Goal: Task Accomplishment & Management: Use online tool/utility

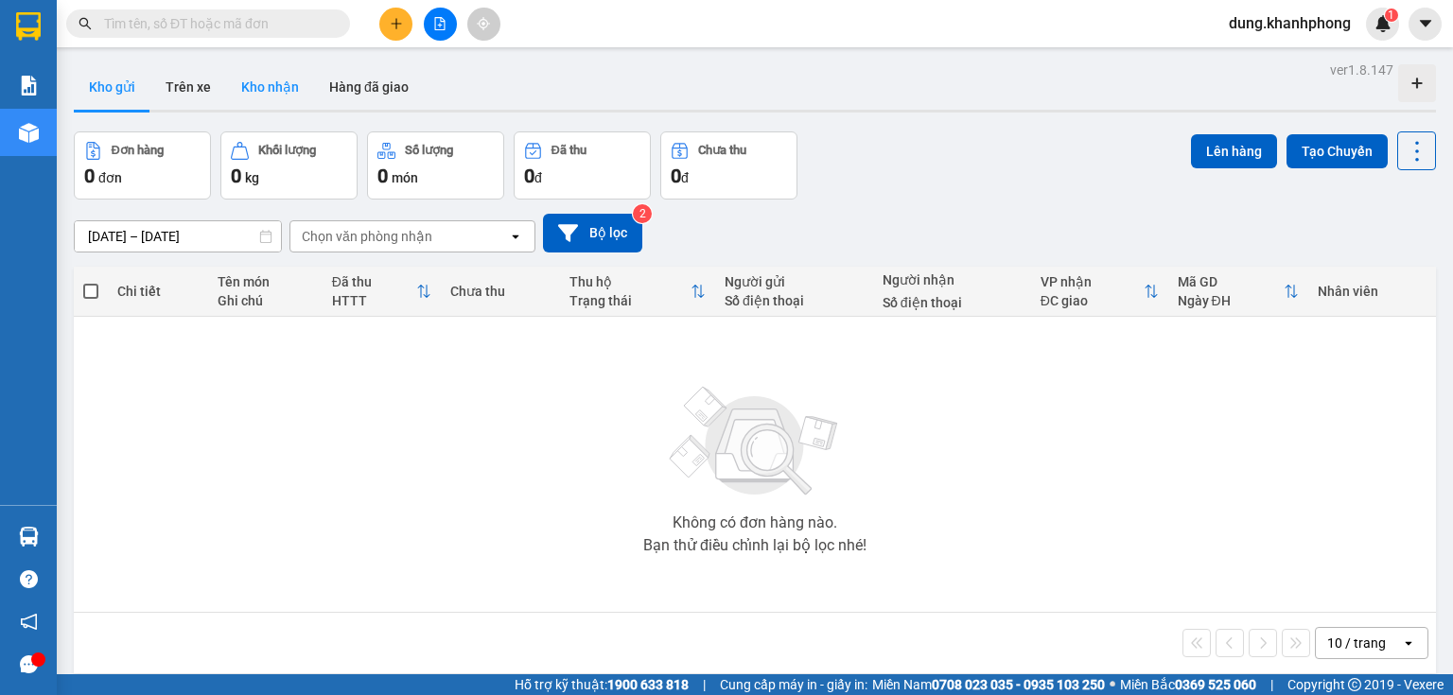
click at [269, 74] on button "Kho nhận" at bounding box center [270, 86] width 88 height 45
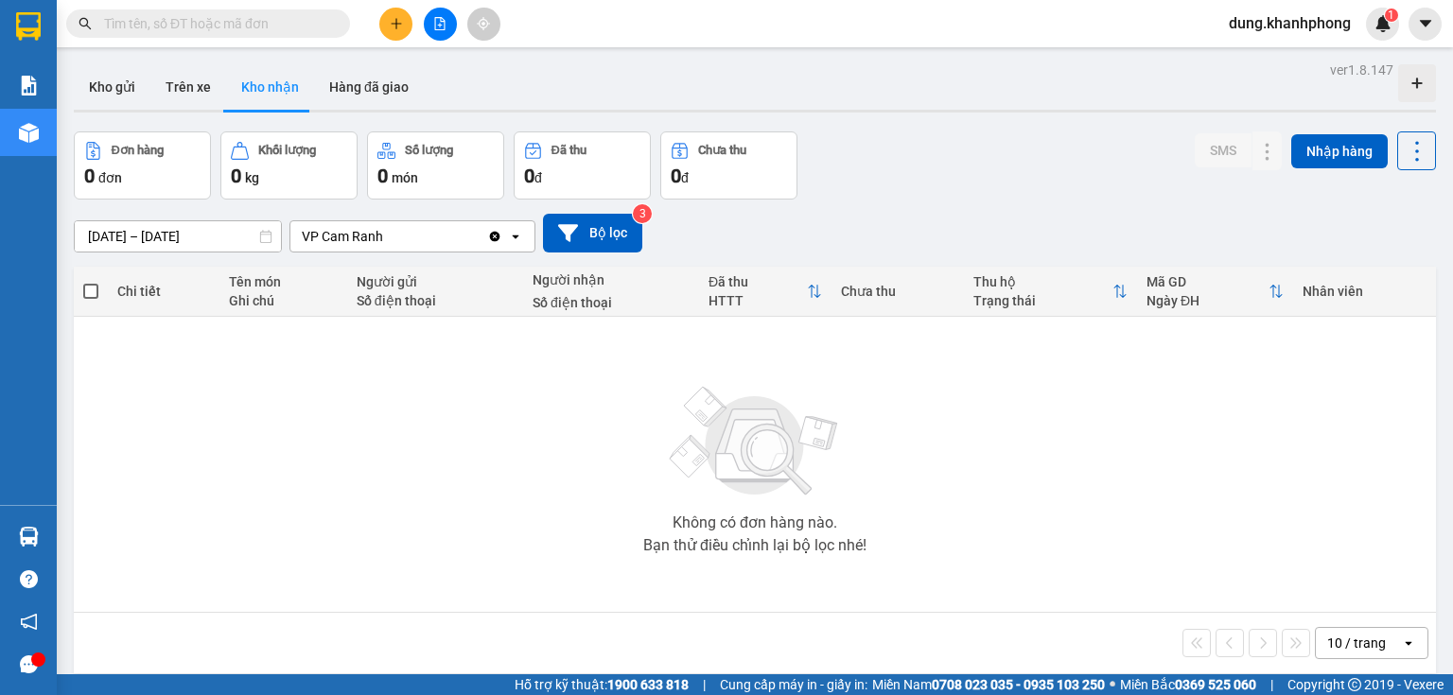
click at [227, 23] on input "text" at bounding box center [215, 23] width 223 height 21
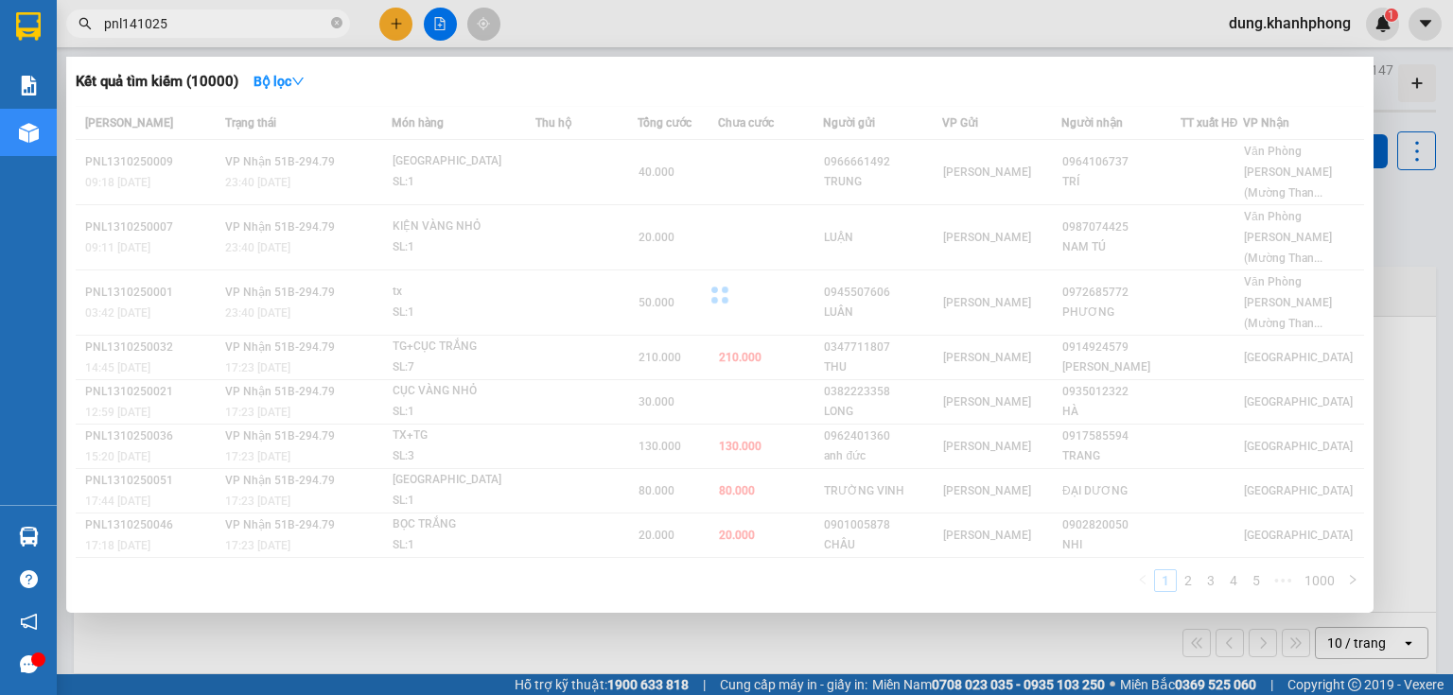
type input "pnl141025"
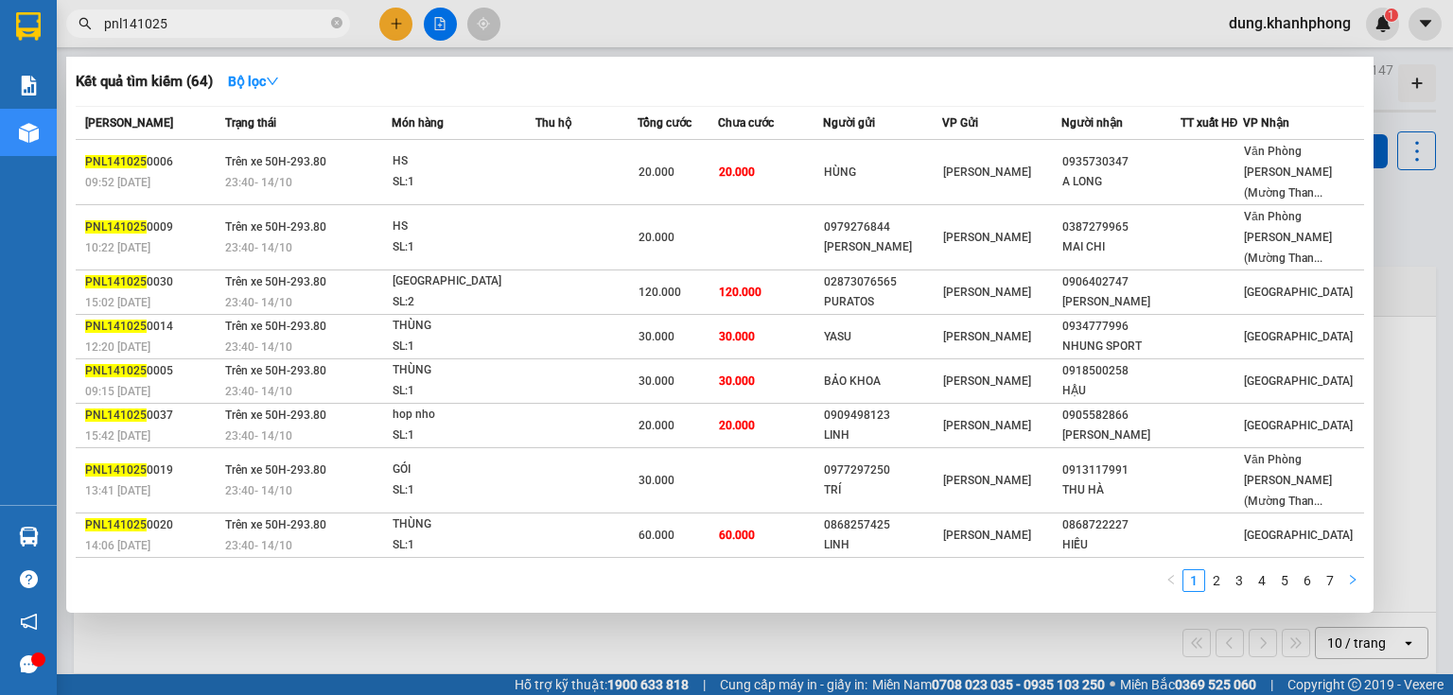
click at [1352, 584] on icon "right" at bounding box center [1354, 579] width 6 height 9
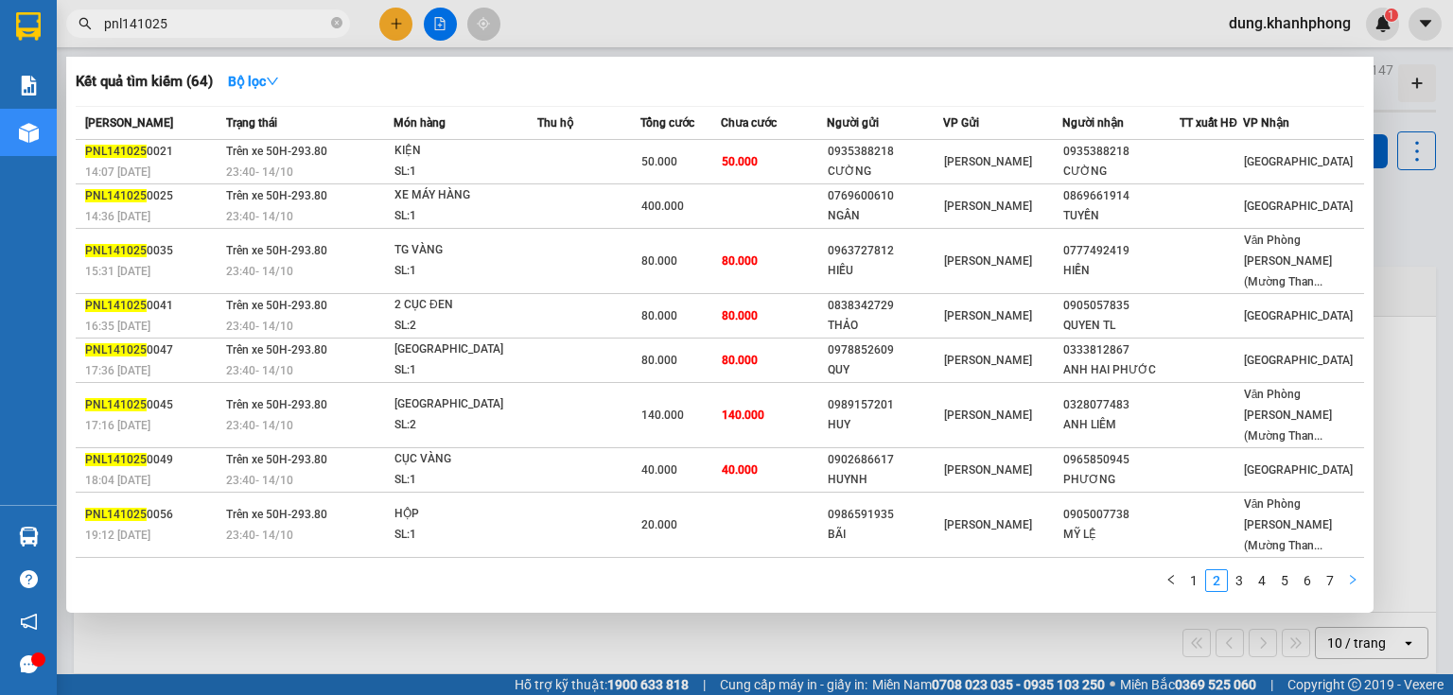
click at [1355, 584] on icon "right" at bounding box center [1352, 579] width 11 height 11
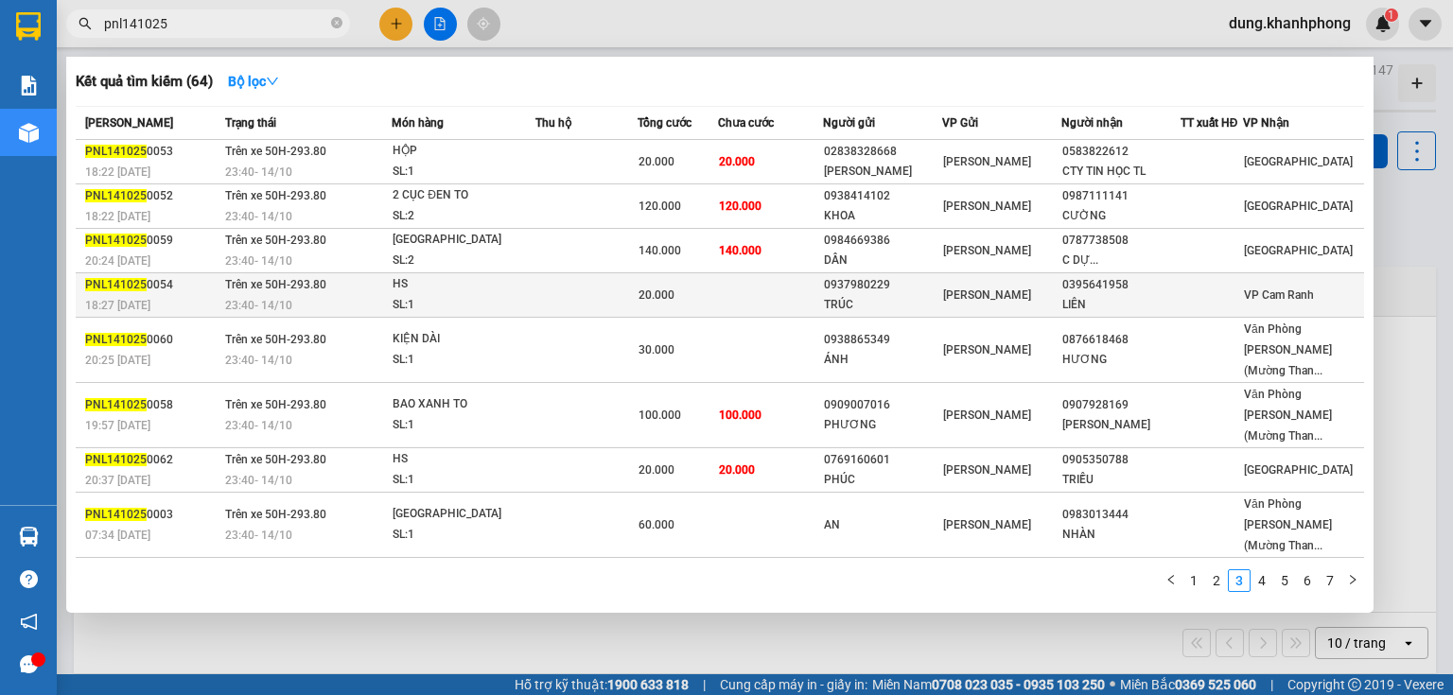
click at [817, 285] on td at bounding box center [770, 295] width 105 height 44
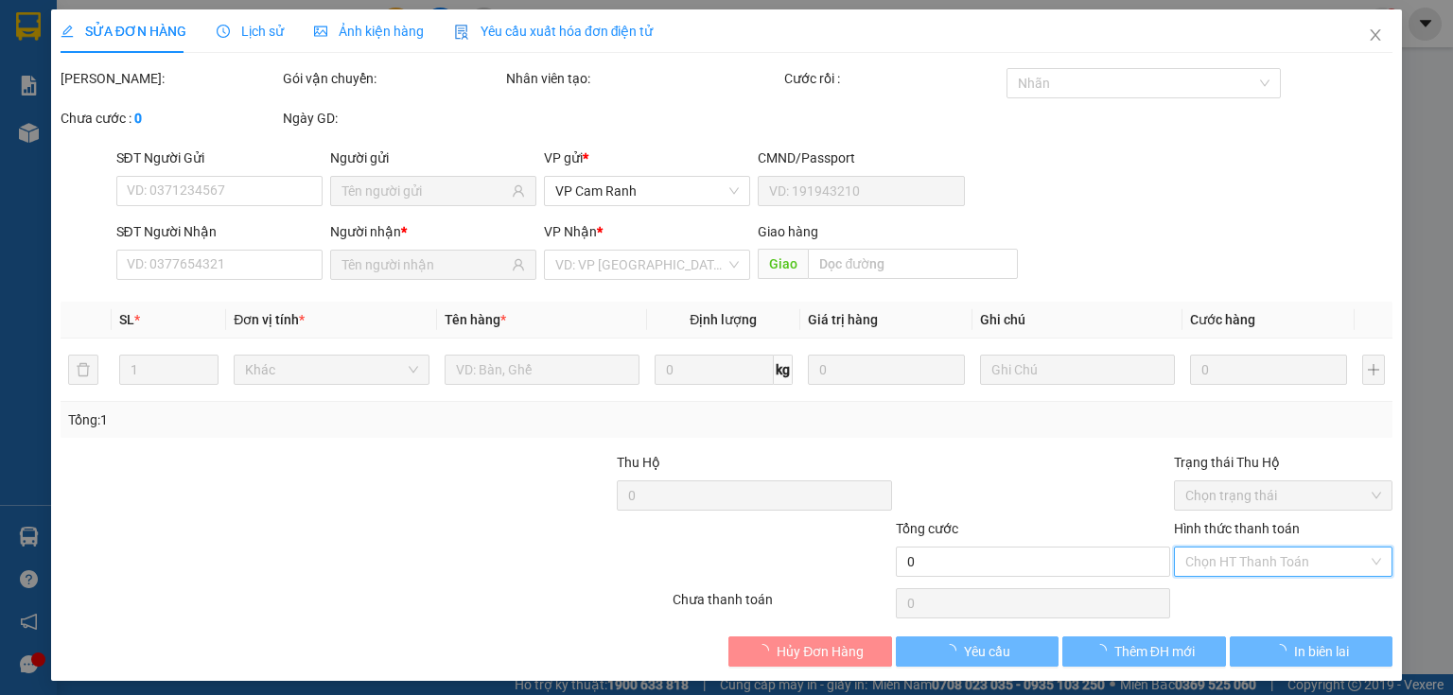
click at [1269, 557] on input "Hình thức thanh toán" at bounding box center [1276, 562] width 183 height 28
click at [1075, 502] on div at bounding box center [1033, 485] width 278 height 66
type input "0937980229"
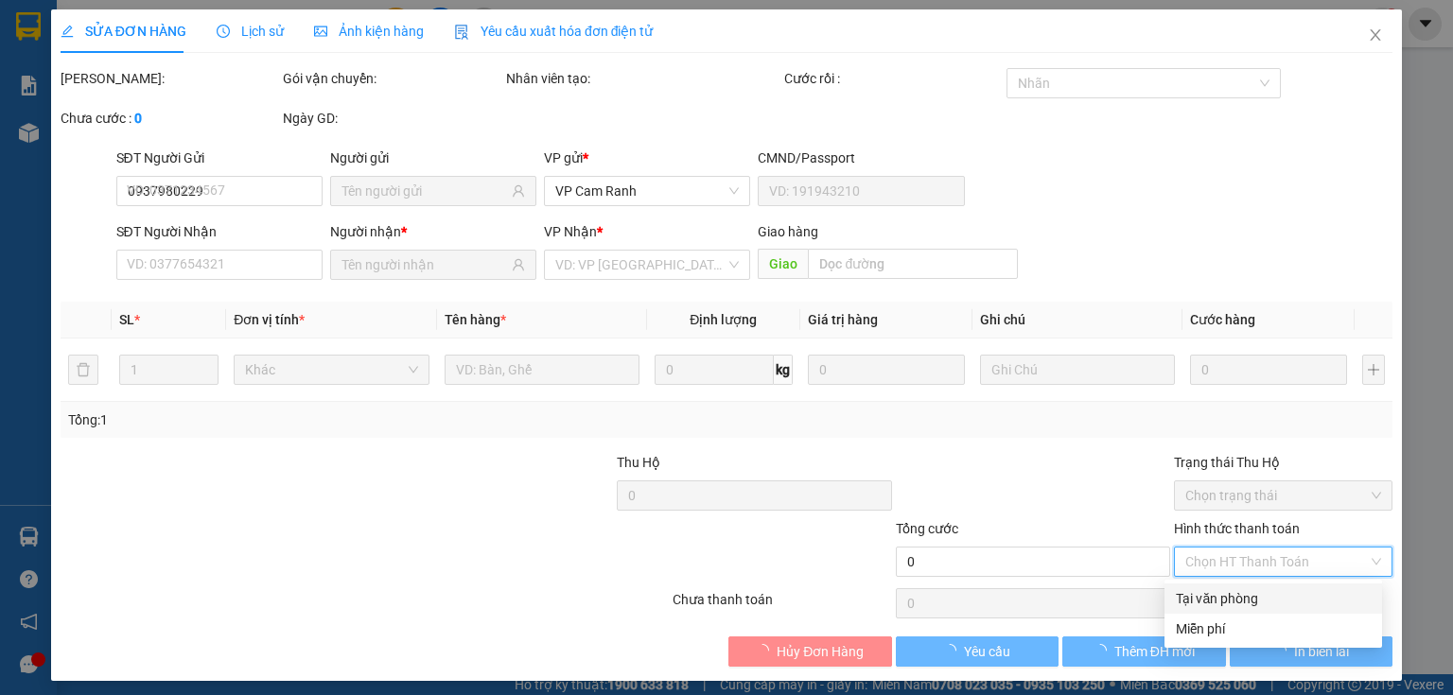
type input "TRÚC"
type input "0395641958"
type input "LIÊN"
type input "20.000"
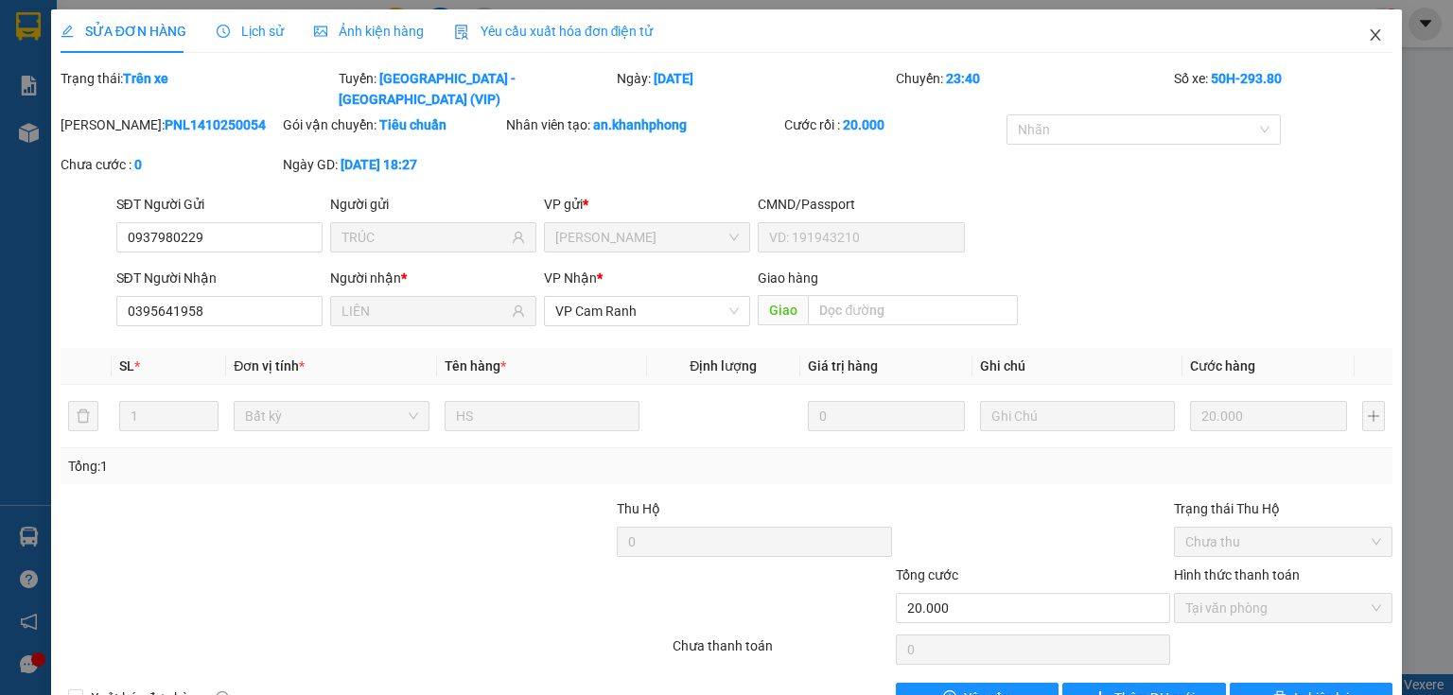
click at [1370, 40] on icon "close" at bounding box center [1375, 34] width 10 height 11
